Goal: Communication & Community: Answer question/provide support

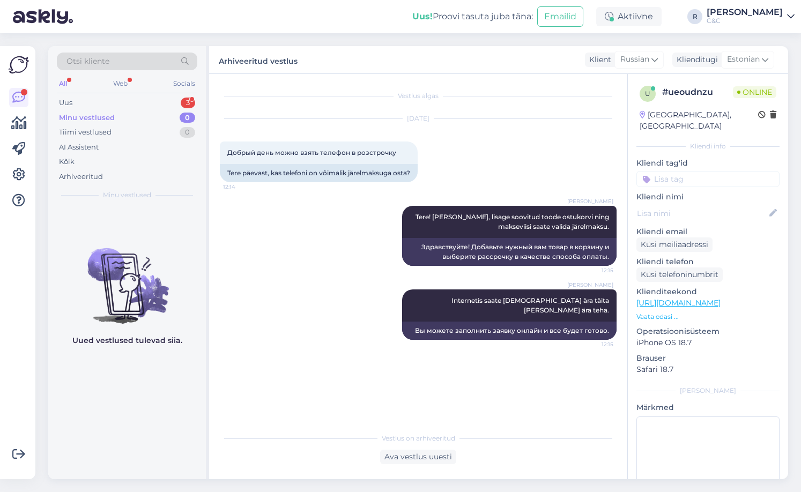
click at [164, 106] on div "Uus 3" at bounding box center [127, 102] width 140 height 15
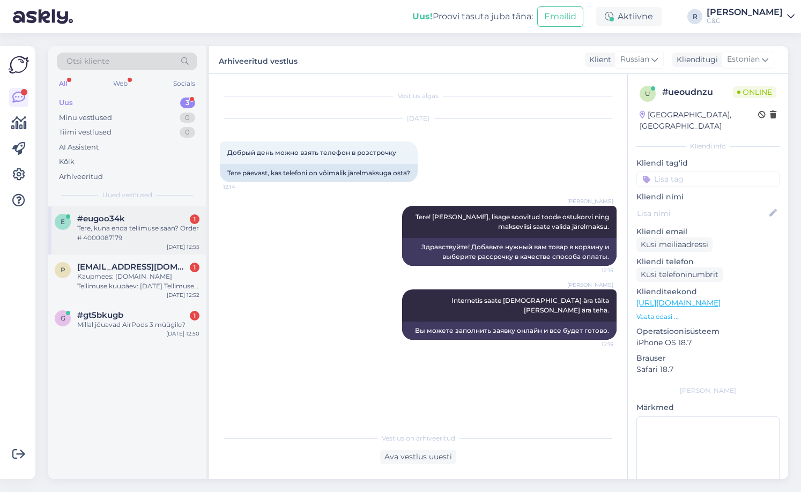
click at [137, 220] on div "#eugoo34k 1" at bounding box center [138, 219] width 122 height 10
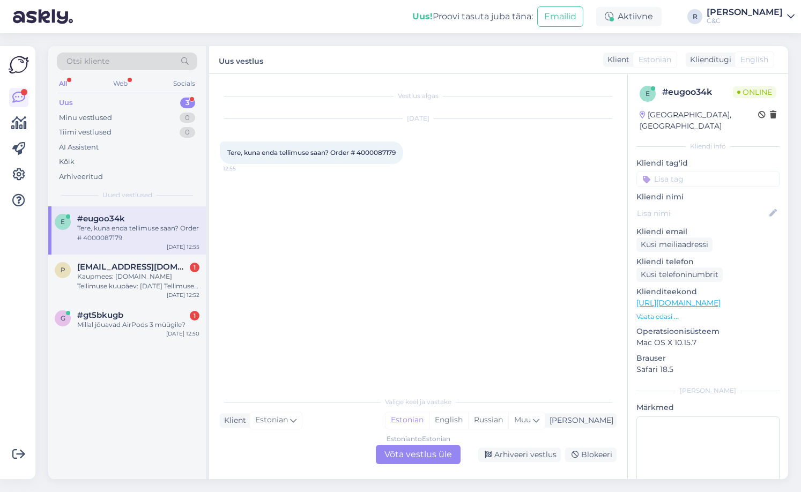
click at [409, 447] on div "Estonian to Estonian Võta vestlus üle" at bounding box center [418, 454] width 85 height 19
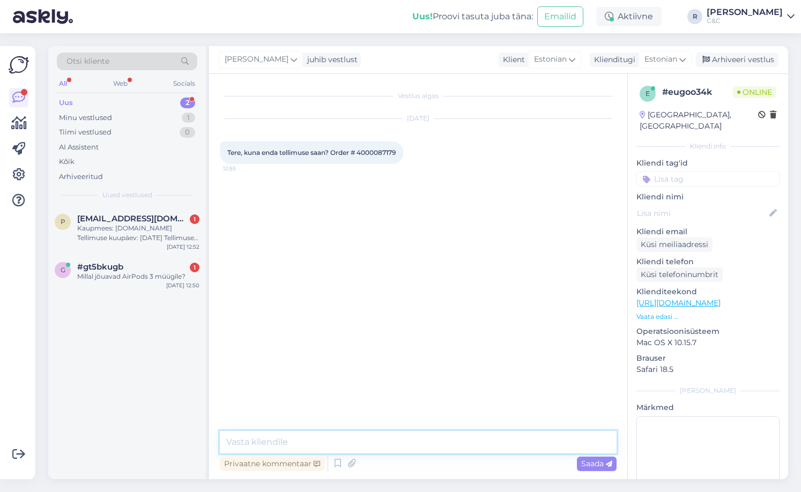
click at [372, 442] on textarea at bounding box center [418, 442] width 397 height 23
type textarea "Tere!"
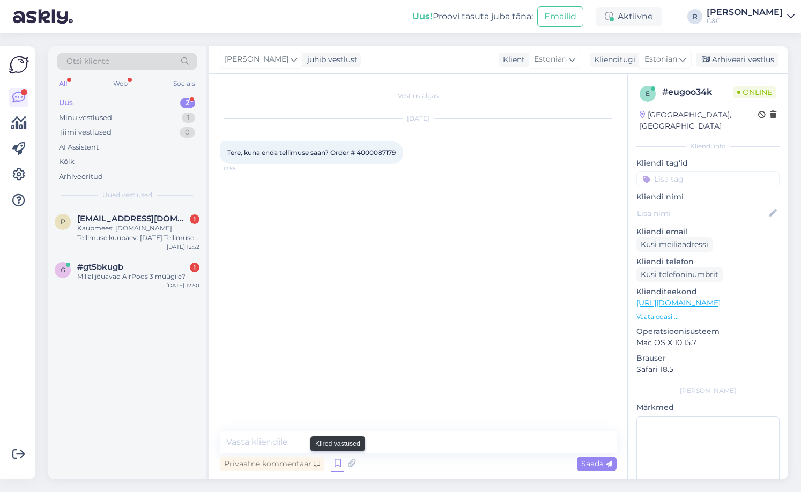
click at [338, 464] on icon at bounding box center [337, 463] width 13 height 16
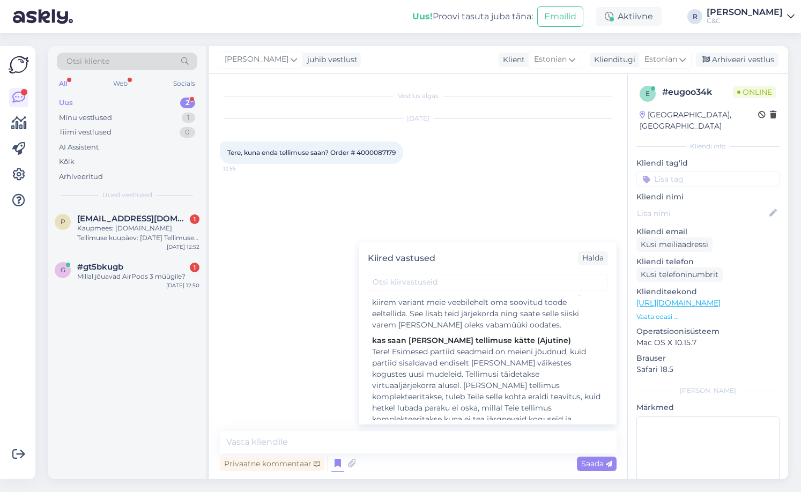
scroll to position [214, 0]
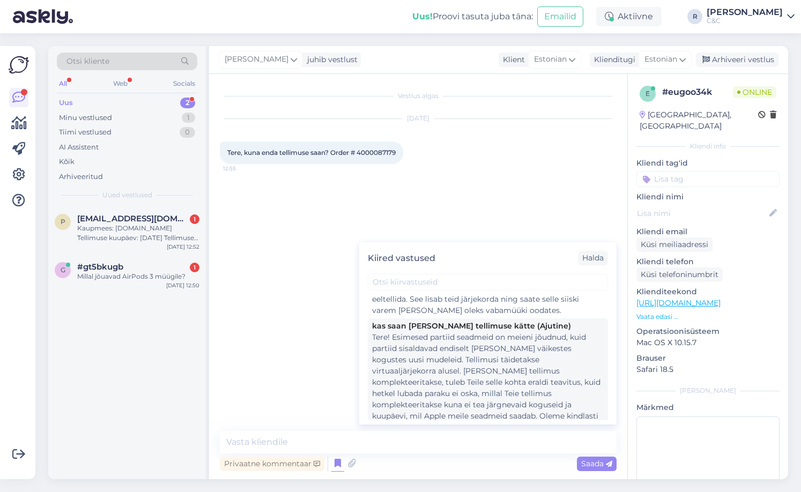
click at [440, 348] on div "Tere! Esimesed partiid seadmeid on meieni jõudnud, kuid partiid sisaldavad endi…" at bounding box center [487, 394] width 231 height 124
type textarea "Tere! Esimesed partiid seadmeid on meieni jõudnud, kuid partiid sisaldavad endi…"
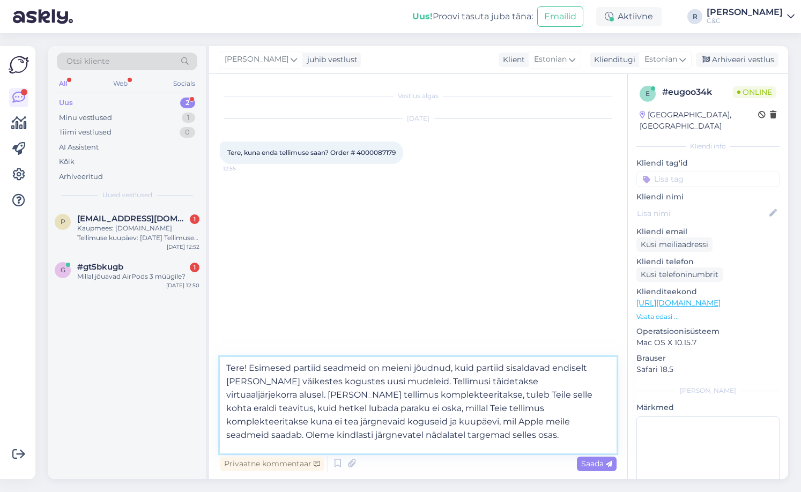
click at [425, 426] on textarea "Tere! Esimesed partiid seadmeid on meieni jõudnud, kuid partiid sisaldavad endi…" at bounding box center [418, 405] width 397 height 96
click at [437, 436] on textarea "Tere! Esimesed partiid seadmeid on meieni jõudnud, kuid partiid sisaldavad endi…" at bounding box center [418, 405] width 397 height 96
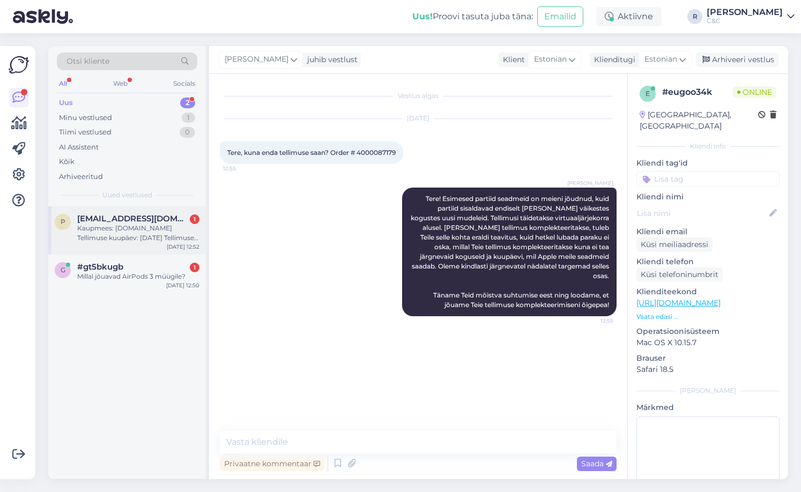
click at [151, 228] on div "Kaupmees: [DOMAIN_NAME] Tellimuse kuupäev: [DATE] Tellimuse kirjeldus: 124620 O…" at bounding box center [138, 232] width 122 height 19
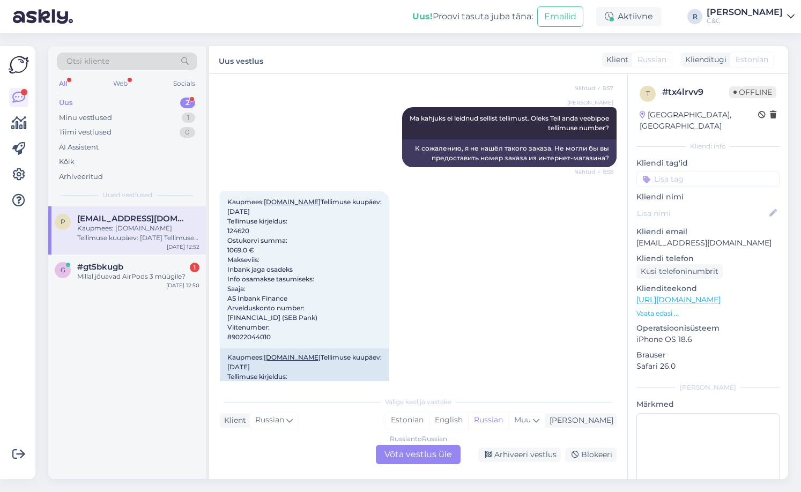
click at [421, 450] on div "Russian to Russian Võta vestlus üle" at bounding box center [418, 454] width 85 height 19
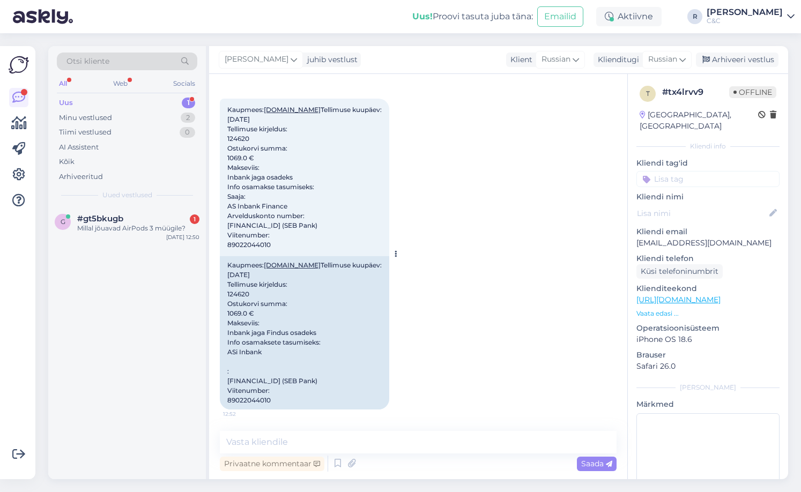
scroll to position [335, 0]
click at [258, 224] on span "Kaupmees: [DOMAIN_NAME] Tellimuse kuupäev: [DATE] Tellimuse kirjeldus: 124620 O…" at bounding box center [304, 177] width 154 height 143
copy span "89022044010"
click at [143, 231] on div "Millal jõuavad AirPods 3 müügile?" at bounding box center [138, 228] width 122 height 10
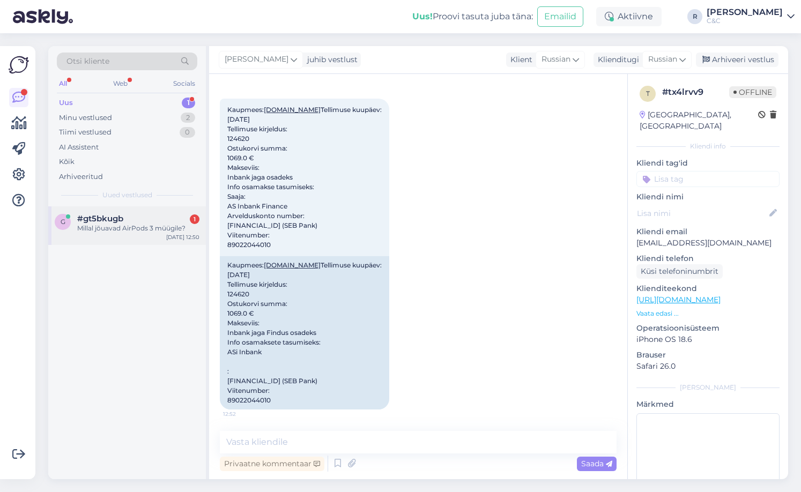
scroll to position [0, 0]
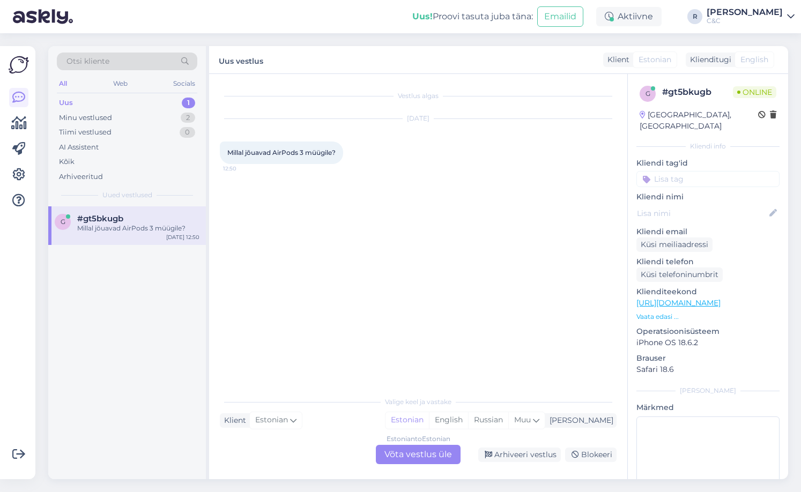
click at [408, 457] on div "Estonian to Estonian Võta vestlus üle" at bounding box center [418, 454] width 85 height 19
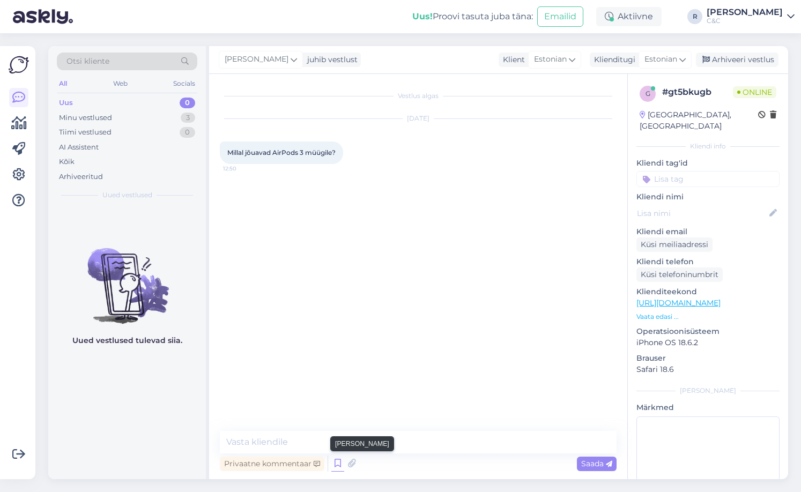
click at [342, 464] on icon at bounding box center [337, 463] width 13 height 16
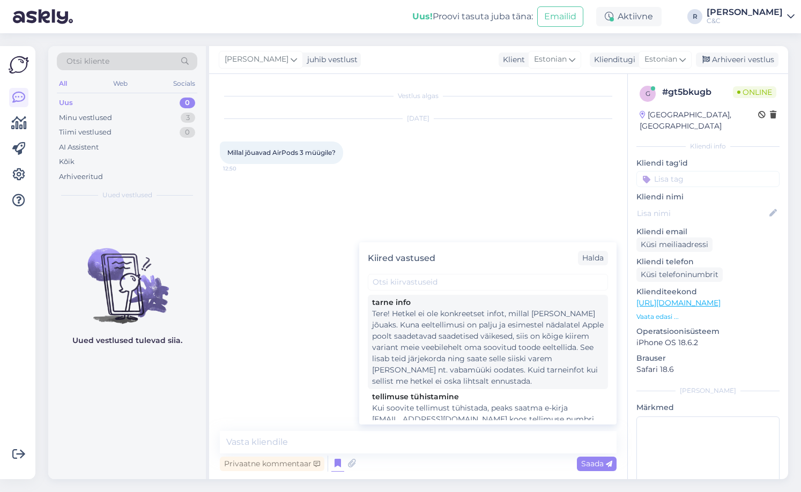
click at [430, 354] on div "Tere! Hetkel ei ole konkreetset infot, millal [PERSON_NAME] jõuaks. Kuna eeltel…" at bounding box center [487, 347] width 231 height 79
type textarea "Tere! Hetkel ei ole konkreetset infot, millal [PERSON_NAME] jõuaks. Kuna eeltel…"
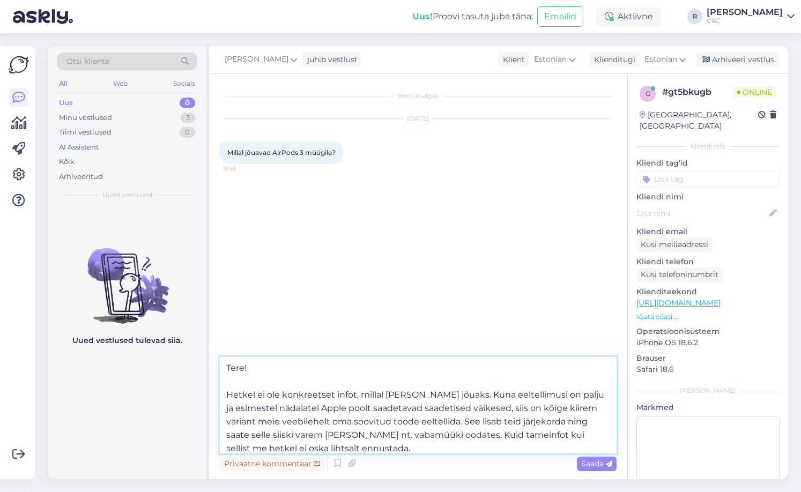
click at [487, 445] on textarea "Tere! Hetkel ei ole konkreetset infot, millal [PERSON_NAME] jõuaks. Kuna eeltel…" at bounding box center [418, 405] width 397 height 96
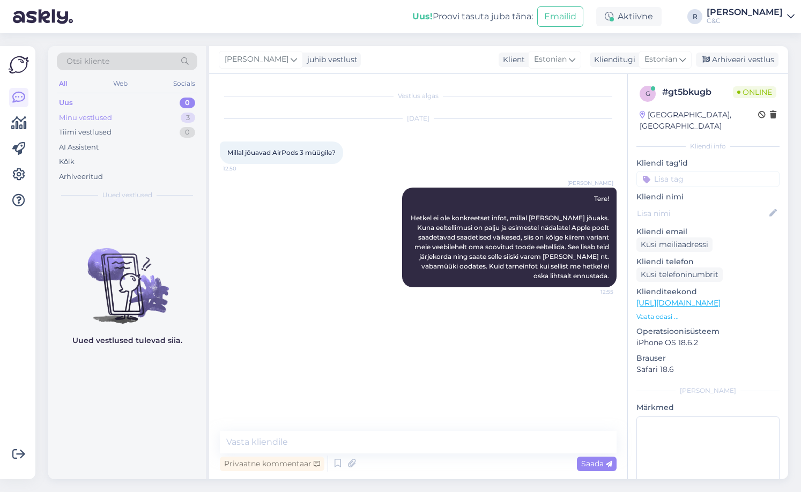
click at [158, 119] on div "Minu vestlused 3" at bounding box center [127, 117] width 140 height 15
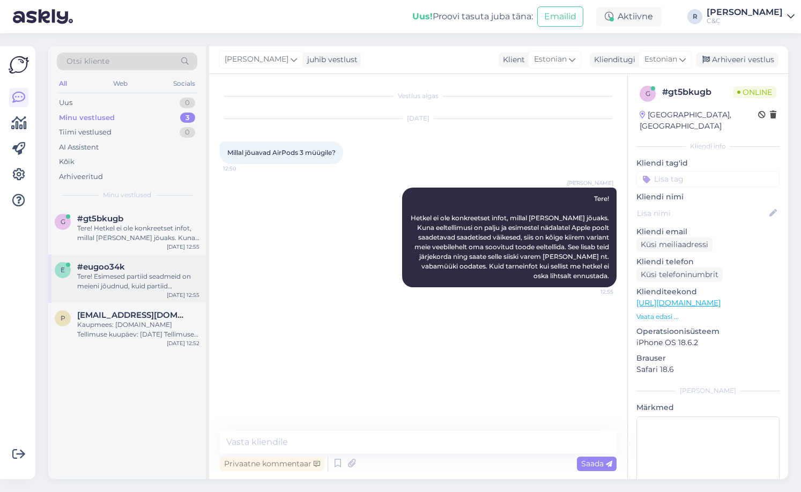
click at [130, 274] on div "Tere! Esimesed partiid seadmeid on meieni jõudnud, kuid partiid sisaldavad endi…" at bounding box center [138, 281] width 122 height 19
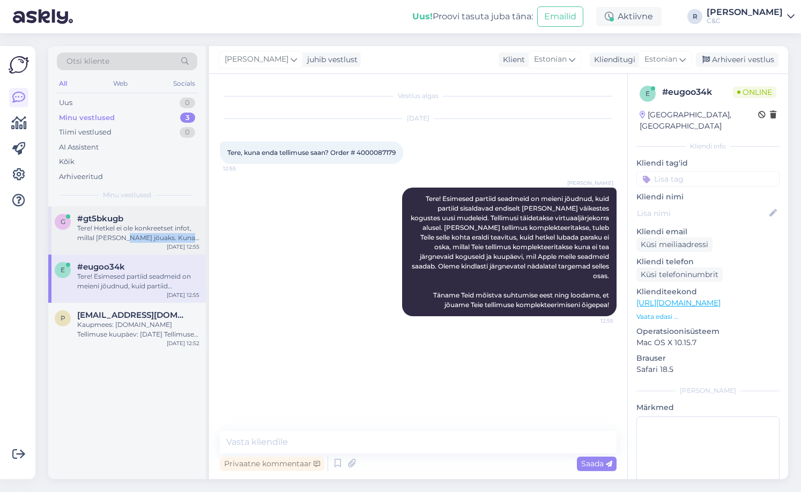
click at [124, 242] on div "g #gt5bkugb Tere! Hetkel ei ole konkreetset infot, millal [PERSON_NAME] jõuaks.…" at bounding box center [127, 230] width 158 height 48
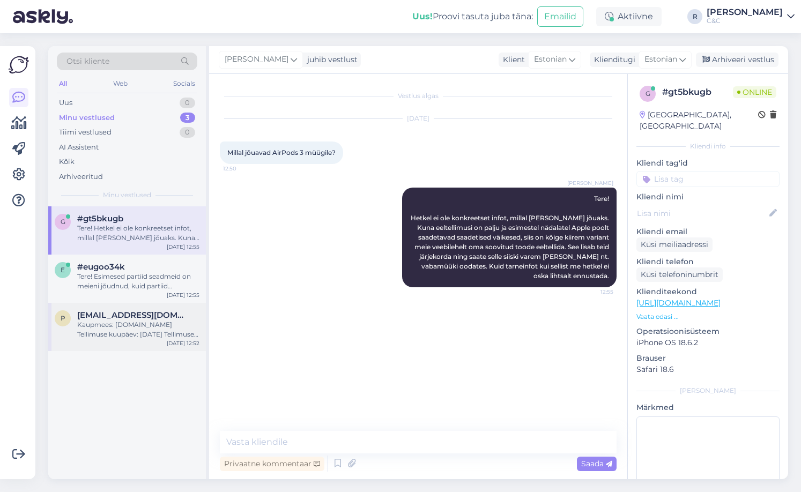
click at [126, 316] on span "[EMAIL_ADDRESS][DOMAIN_NAME]" at bounding box center [132, 315] width 111 height 10
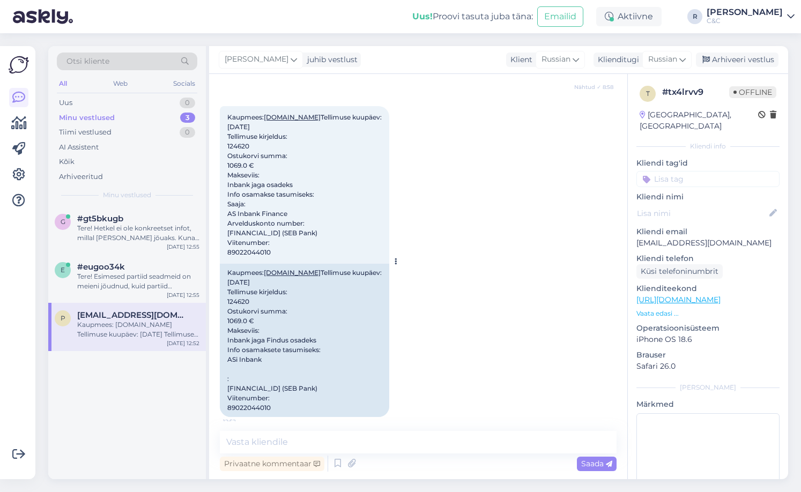
drag, startPoint x: 280, startPoint y: 260, endPoint x: 230, endPoint y: 261, distance: 49.8
click at [230, 261] on div "Kaupmees: [DOMAIN_NAME] Tellimuse kuupäev: [DATE] Tellimuse kirjeldus: 124620 O…" at bounding box center [304, 185] width 169 height 158
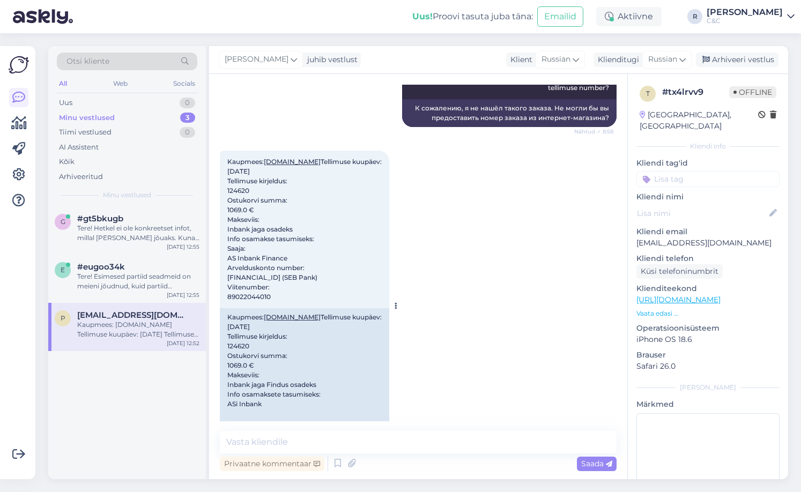
scroll to position [264, 0]
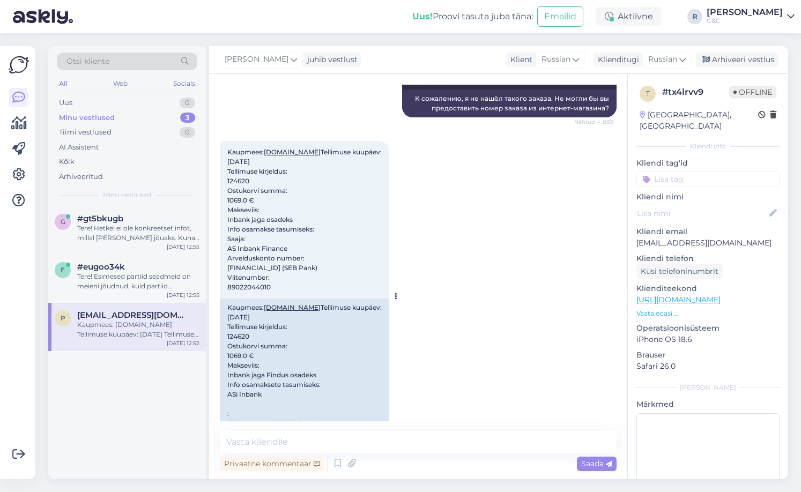
click at [293, 294] on div "Kaupmees: [DOMAIN_NAME] Tellimuse kuupäev: [DATE] Tellimuse kirjeldus: 124620 O…" at bounding box center [304, 220] width 169 height 158
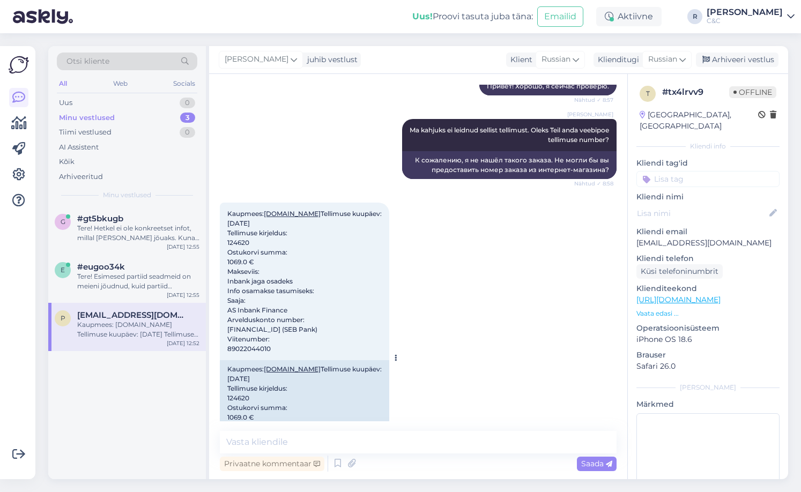
scroll to position [192, 0]
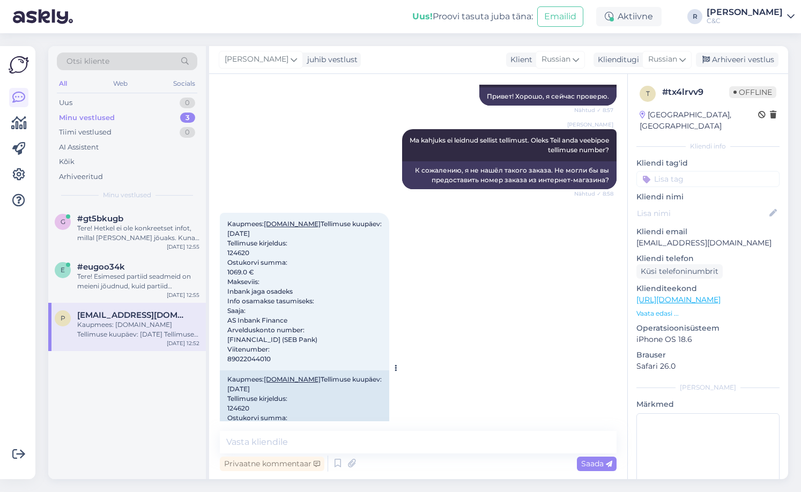
click at [238, 259] on span "Kaupmees: [DOMAIN_NAME] Tellimuse kuupäev: [DATE] Tellimuse kirjeldus: 124620 O…" at bounding box center [304, 291] width 154 height 143
copy span "124620"
click at [371, 453] on div "Privaatne kommentaar Saada" at bounding box center [418, 463] width 397 height 20
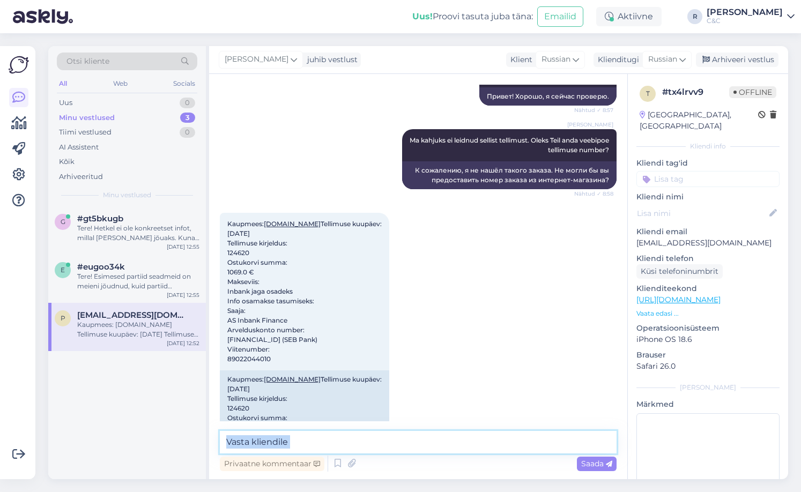
click at [371, 451] on textarea at bounding box center [418, 442] width 397 height 23
click at [371, 449] on textarea at bounding box center [418, 442] width 397 height 23
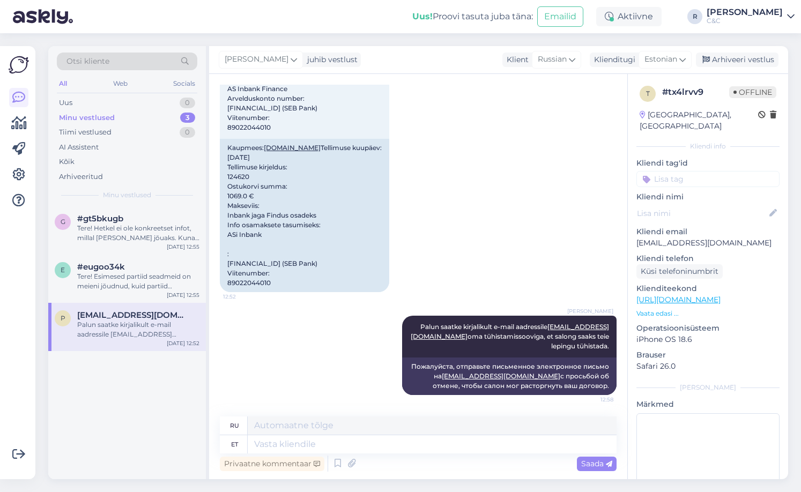
scroll to position [527, 0]
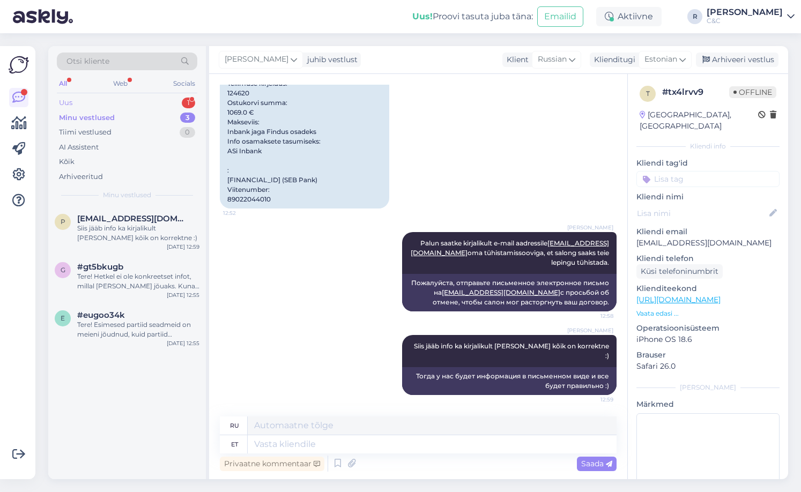
click at [158, 104] on div "Uus 1" at bounding box center [127, 102] width 140 height 15
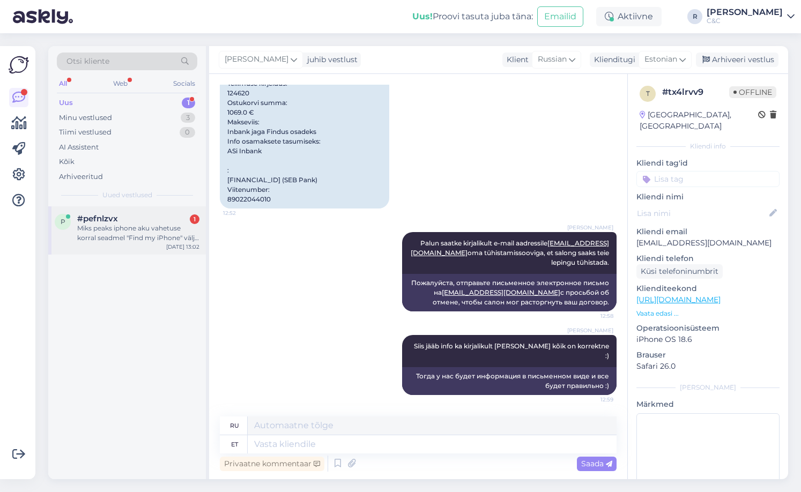
click at [185, 223] on div "Miks peaks iphone aku vahetuse korral seadmel "Find my iPhone" välja lülitama?" at bounding box center [138, 232] width 122 height 19
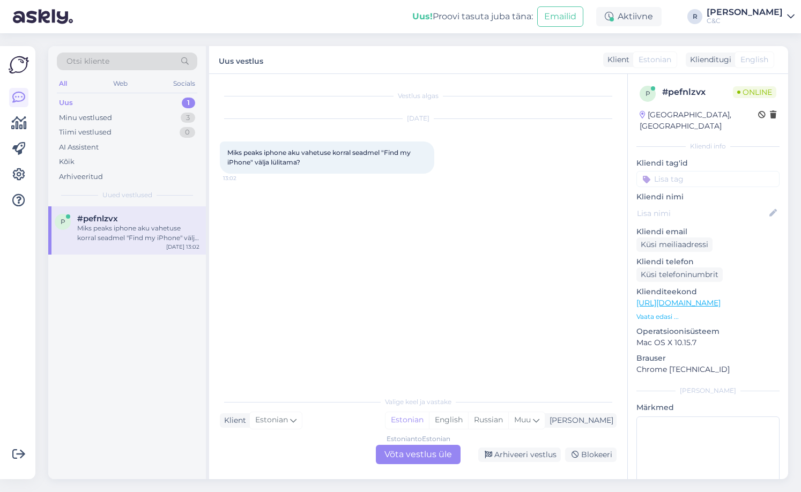
click at [388, 442] on div "Estonian to Estonian" at bounding box center [418, 439] width 64 height 10
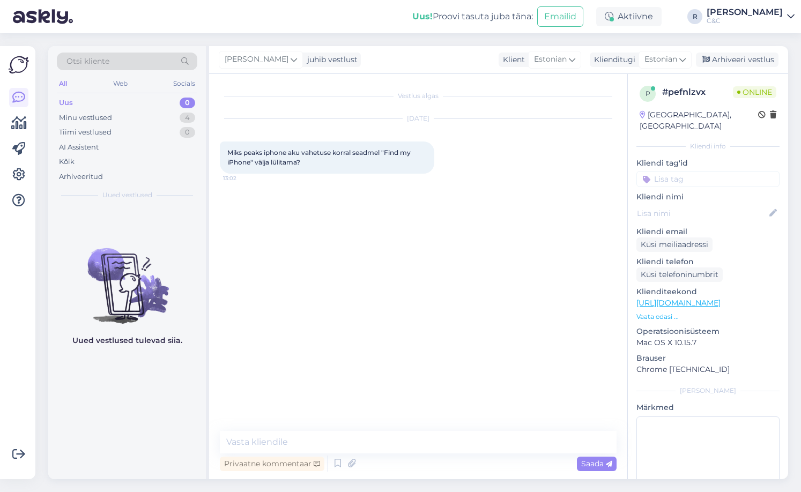
click at [379, 440] on textarea at bounding box center [418, 442] width 397 height 23
click at [91, 303] on img at bounding box center [127, 277] width 158 height 96
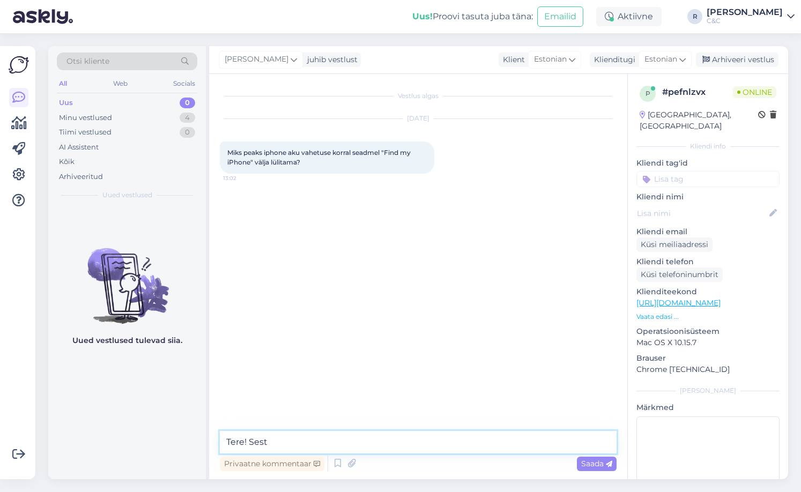
click at [361, 433] on textarea "Tere! Sest" at bounding box center [418, 442] width 397 height 23
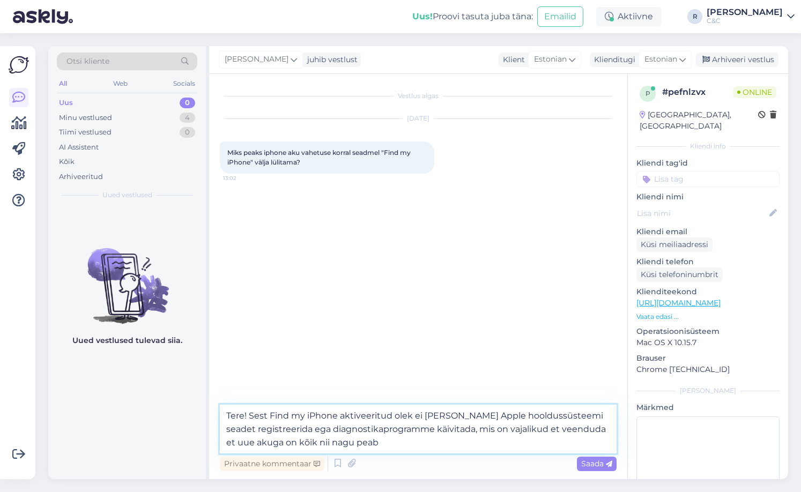
type textarea "Tere! Sest Find my iPhone aktiveeritud olek ei [PERSON_NAME] Apple hooldussüste…"
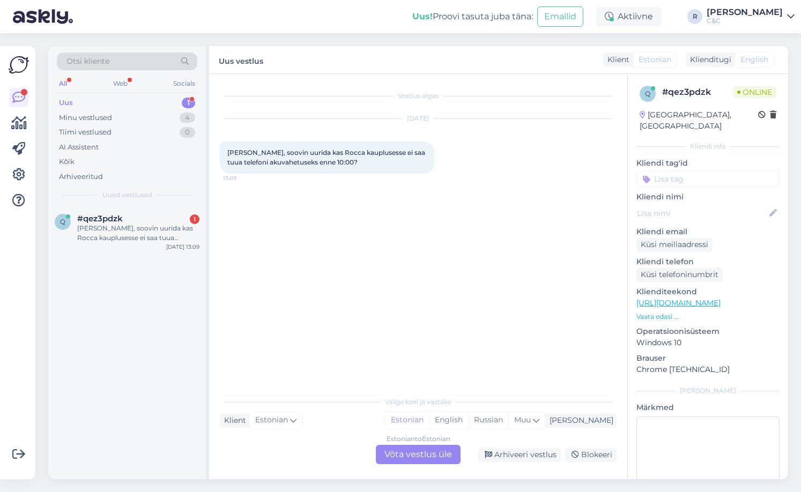
click at [412, 436] on div "Estonian to Estonian" at bounding box center [418, 439] width 64 height 10
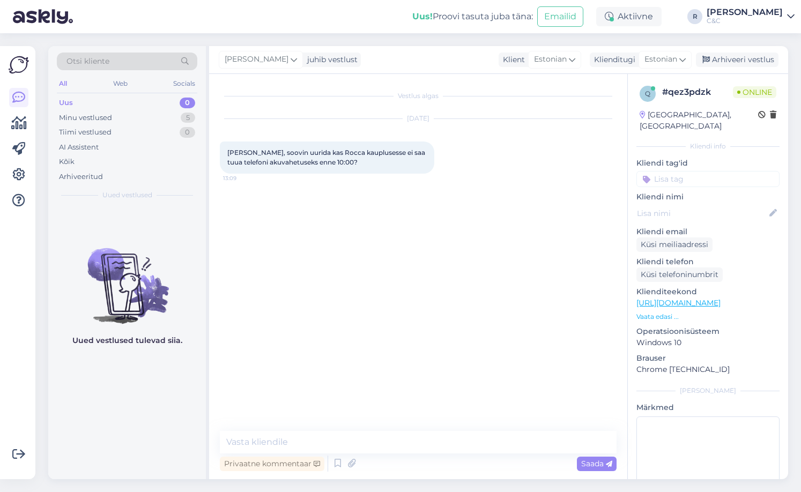
click at [397, 439] on textarea at bounding box center [418, 442] width 397 height 23
type textarea "Tere! Ei saa, salong avatakse [PERSON_NAME] 10:00"
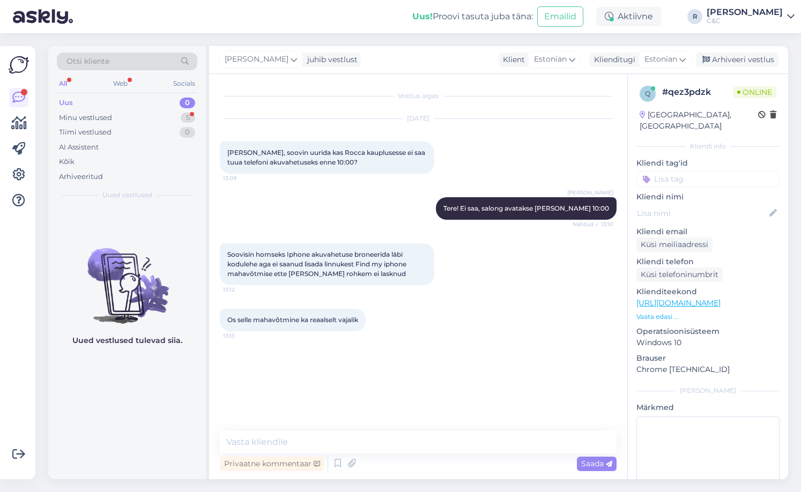
click at [122, 211] on div "Uued vestlused tulevad siia." at bounding box center [127, 342] width 158 height 273
click at [171, 121] on div "Minu vestlused 5" at bounding box center [127, 117] width 140 height 15
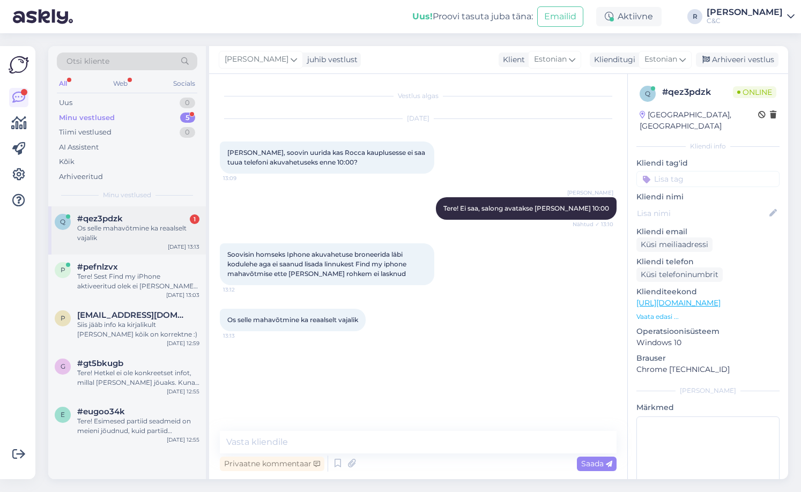
click at [154, 221] on div "#qez3pdzk 1" at bounding box center [138, 219] width 122 height 10
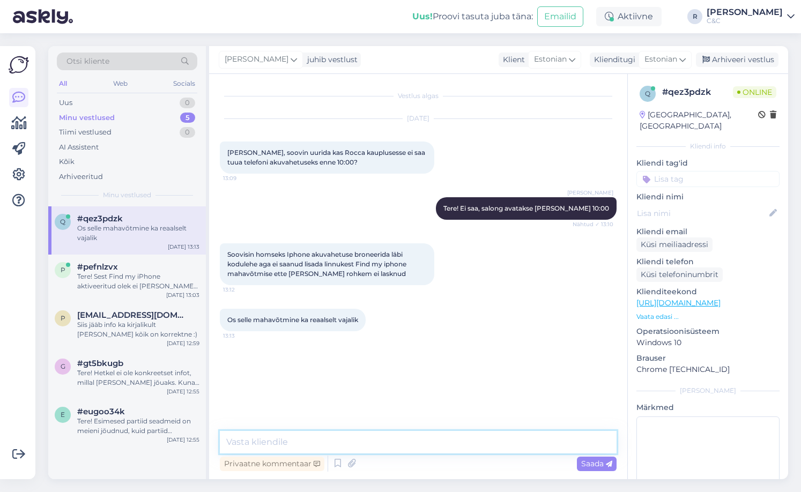
click at [320, 444] on textarea at bounding box center [418, 442] width 397 height 23
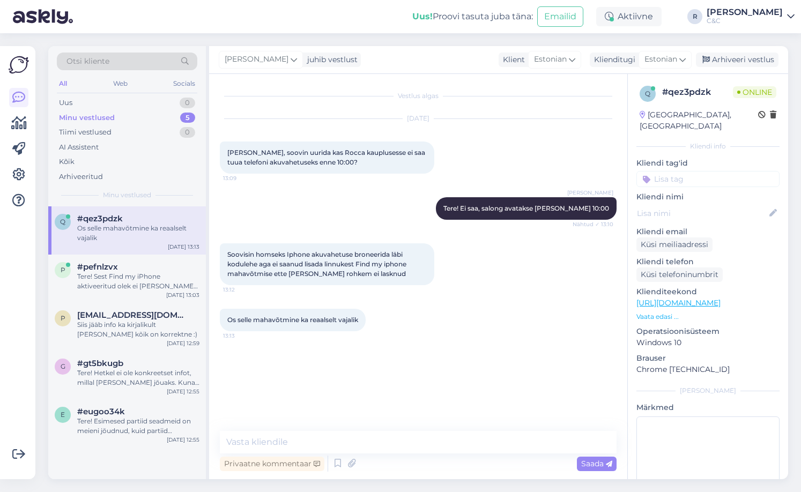
click at [152, 229] on div "Os selle mahavõtmine ka reaalselt vajalik" at bounding box center [138, 232] width 122 height 19
click at [130, 290] on div "Tere! Sest Find my iPhone aktiveeritud olek ei [PERSON_NAME] Apple hooldussüste…" at bounding box center [138, 281] width 122 height 19
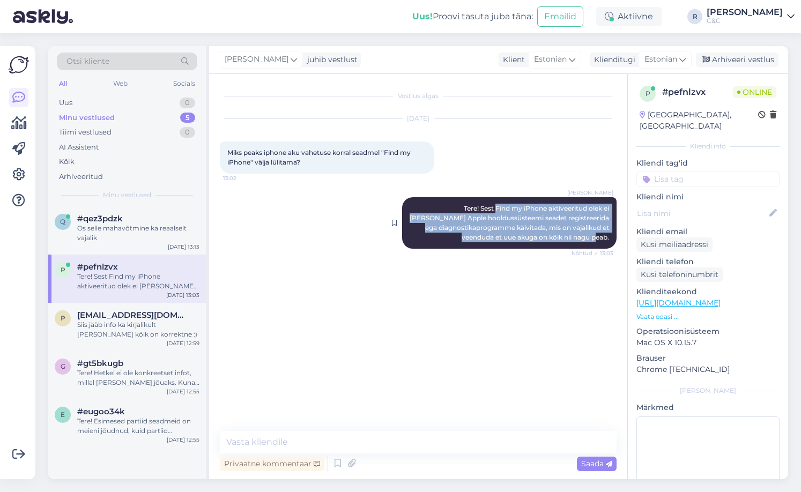
drag, startPoint x: 608, startPoint y: 238, endPoint x: 461, endPoint y: 206, distance: 150.3
click at [461, 206] on span "Tere! Sest Find my iPhone aktiveeritud olek ei [PERSON_NAME] Apple hooldussüste…" at bounding box center [509, 222] width 201 height 37
copy span "Find my iPhone aktiveeritud olek ei [PERSON_NAME] Apple hooldussüsteemi seadet …"
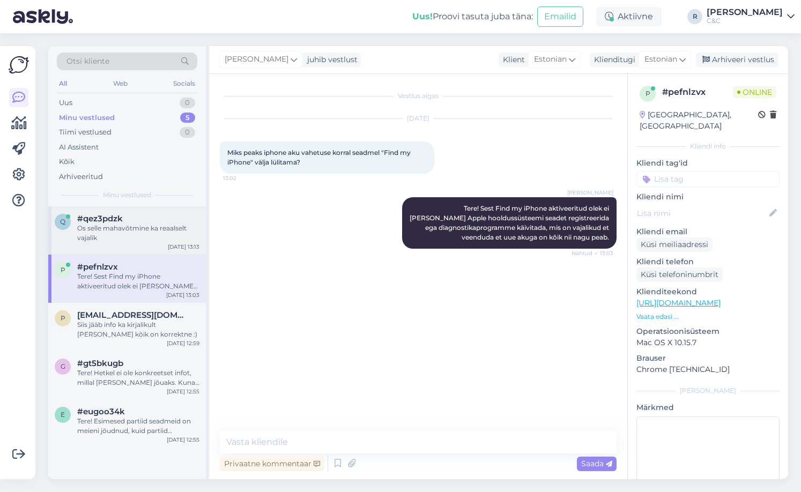
click at [138, 225] on div "Os selle mahavõtmine ka reaalselt vajalik" at bounding box center [138, 232] width 122 height 19
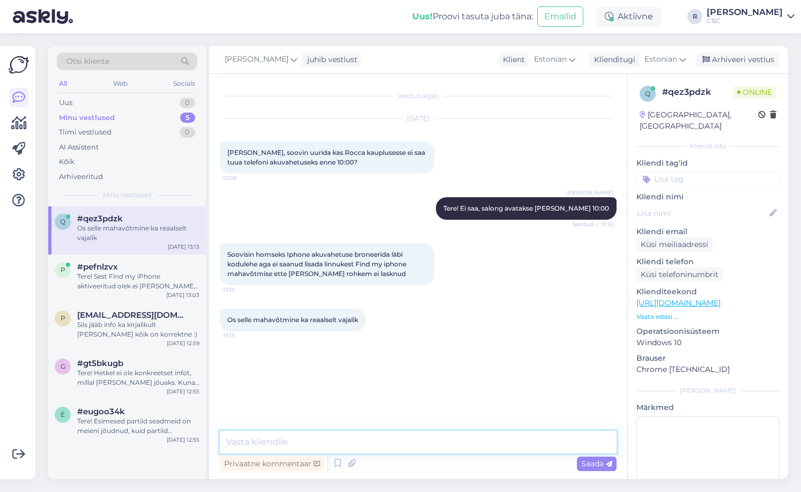
click at [340, 432] on textarea at bounding box center [418, 442] width 397 height 23
paste textarea "Find my iPhone aktiveeritud olek ei [PERSON_NAME] Apple hooldussüsteemi seadet …"
type textarea "Find my iPhone aktiveeritud olek ei [PERSON_NAME] Apple hooldussüsteemi seadet …"
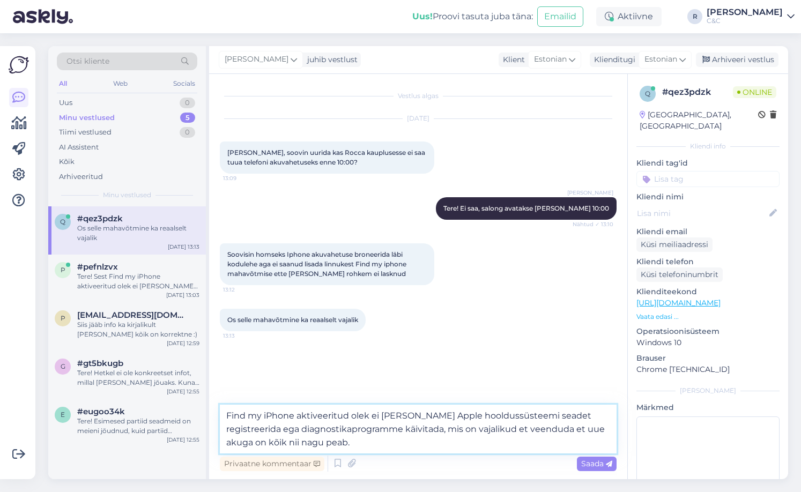
click at [377, 447] on textarea "Find my iPhone aktiveeritud olek ei [PERSON_NAME] Apple hooldussüsteemi seadet …" at bounding box center [418, 429] width 397 height 49
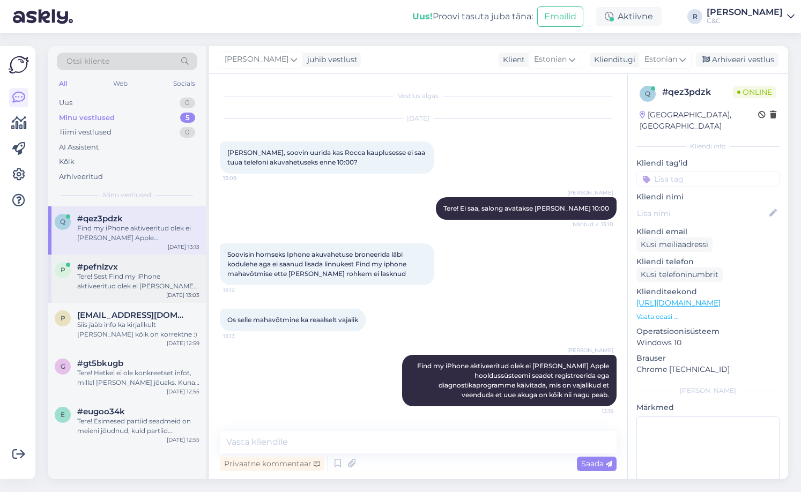
click at [154, 257] on div "p #pefnlzvx Tere! Sest Find my iPhone aktiveeritud olek ei [PERSON_NAME] Apple …" at bounding box center [127, 279] width 158 height 48
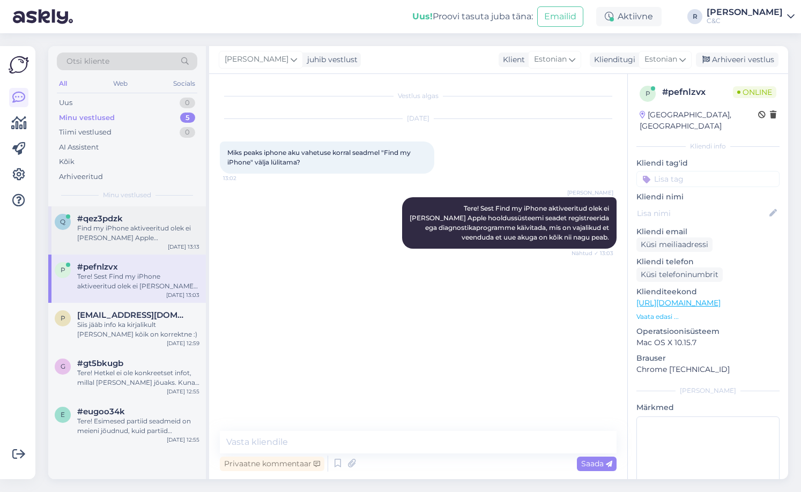
click at [157, 240] on div "Find my iPhone aktiveeritud olek ei [PERSON_NAME] Apple hooldussüsteemi seadet …" at bounding box center [138, 232] width 122 height 19
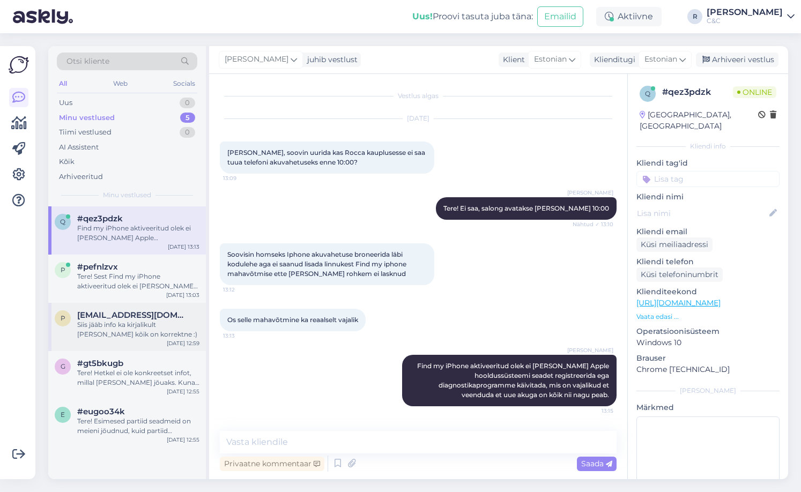
click at [119, 329] on div "Siis jääb info ka kirjalikult [PERSON_NAME] kõik on korrektne :)" at bounding box center [138, 329] width 122 height 19
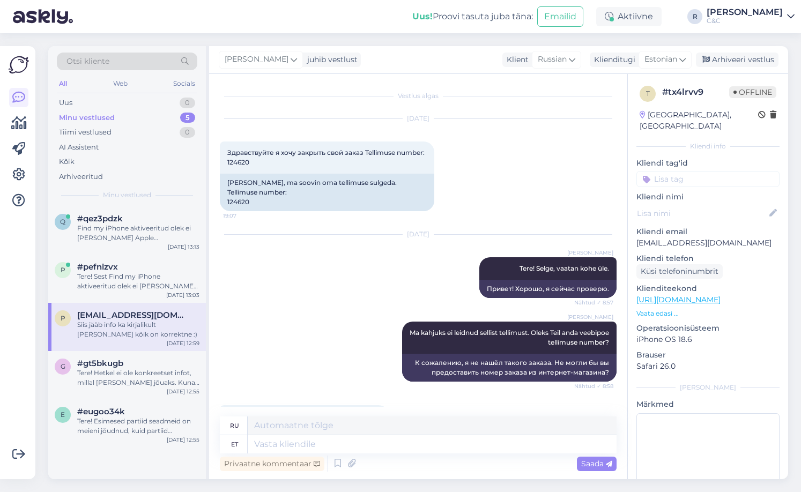
scroll to position [527, 0]
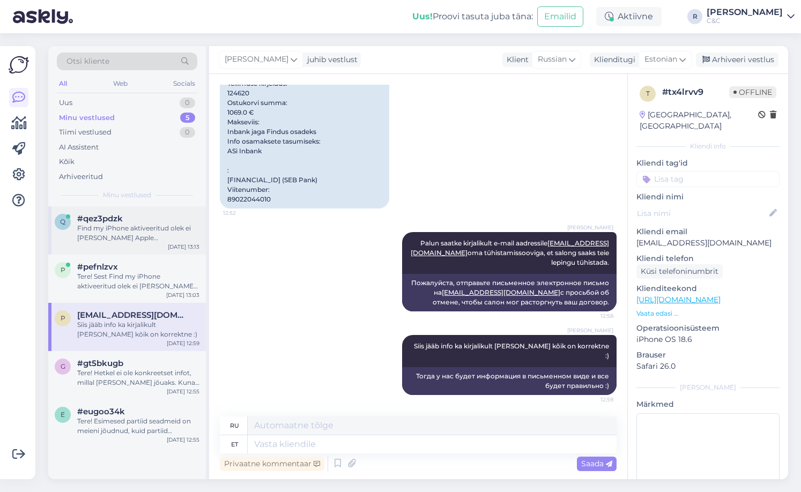
click at [131, 238] on div "Find my iPhone aktiveeritud olek ei [PERSON_NAME] Apple hooldussüsteemi seadet …" at bounding box center [138, 232] width 122 height 19
